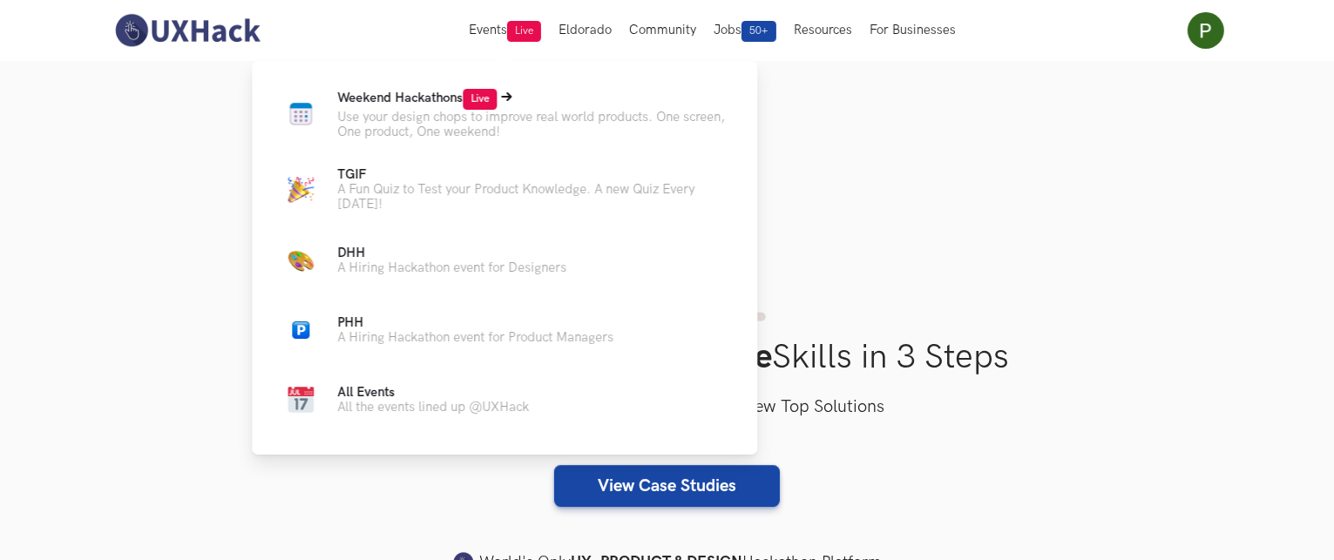
click at [392, 95] on span "Weekend Hackathons Live" at bounding box center [416, 98] width 159 height 15
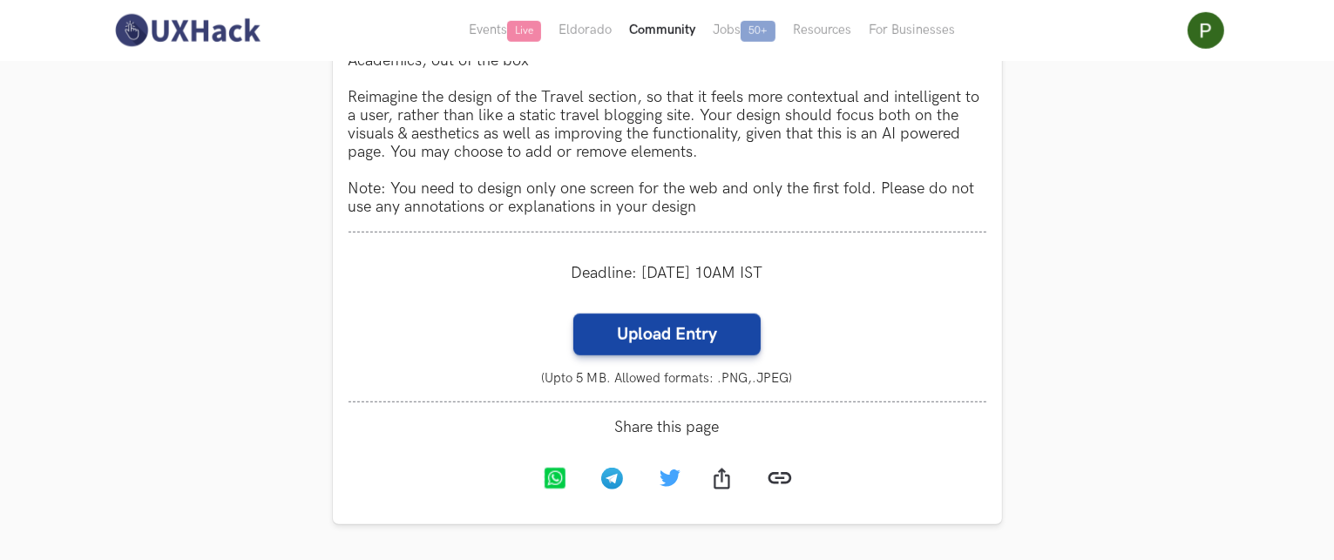
scroll to position [1070, 0]
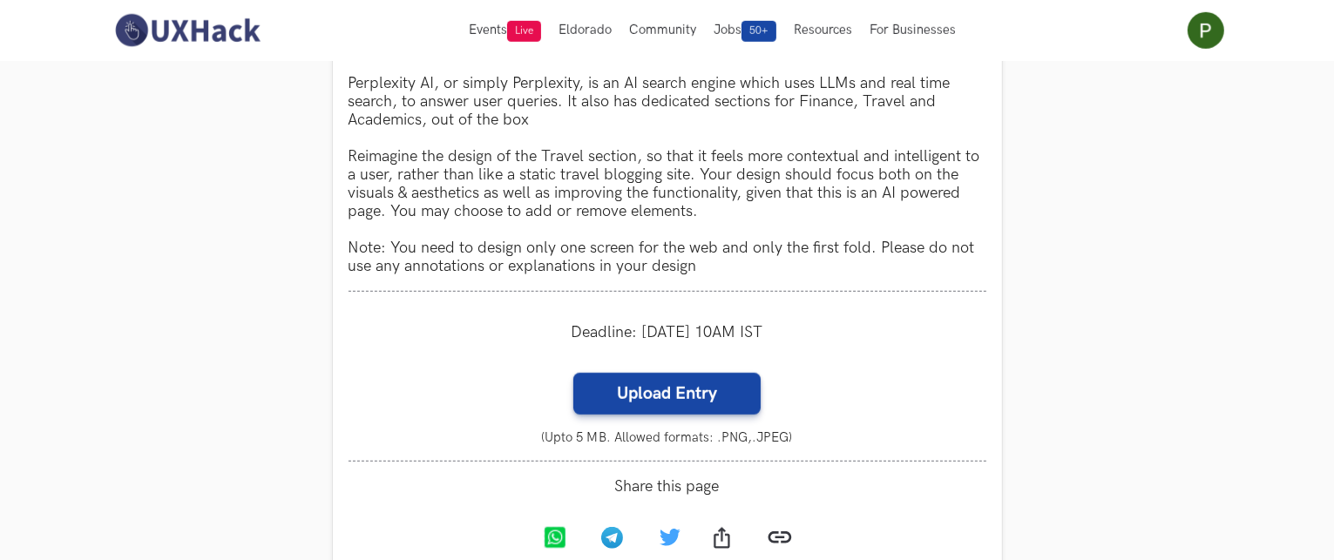
click at [292, 214] on section "Weekend Hackathons One screen, one product, one weekend Use your design chops t…" at bounding box center [667, 148] width 1334 height 2315
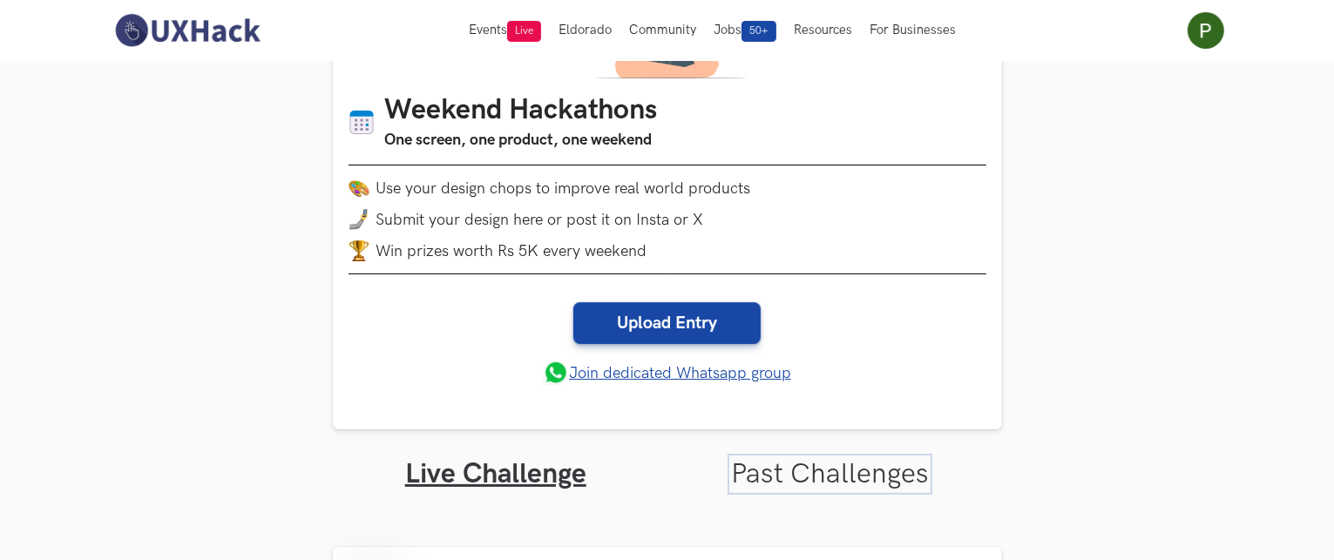
click at [829, 466] on link "Past Challenges" at bounding box center [830, 474] width 198 height 34
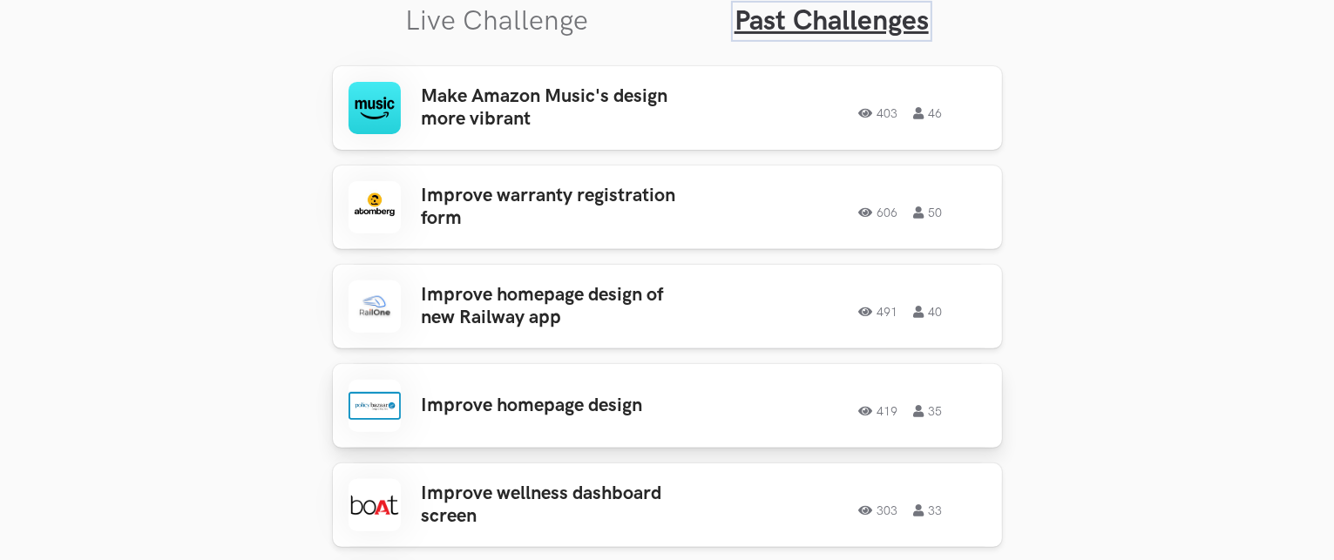
scroll to position [679, 0]
